Goal: Complete application form

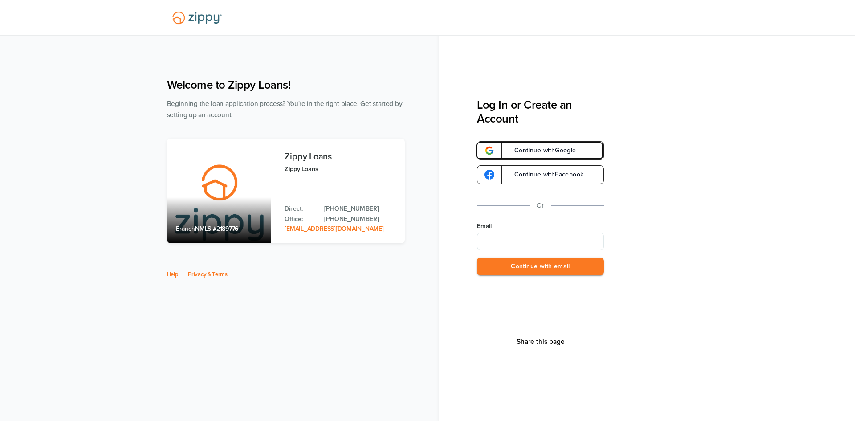
click at [556, 149] on span "Continue with Google" at bounding box center [540, 150] width 71 height 6
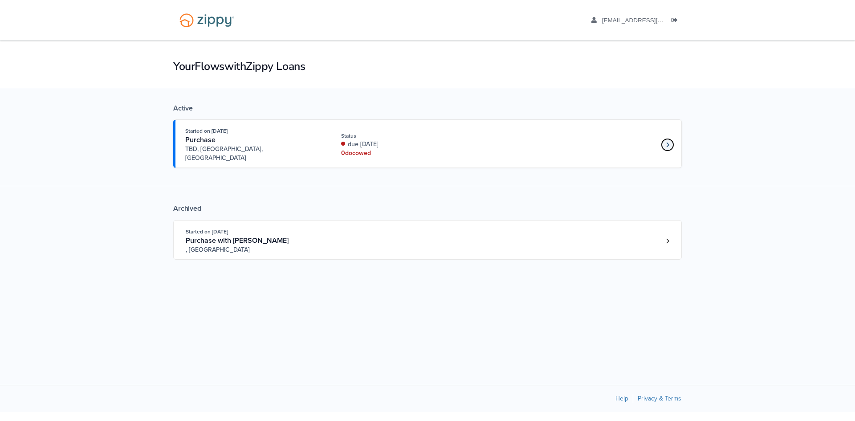
click at [669, 142] on icon "Loan number 4249684" at bounding box center [667, 145] width 3 height 6
